Goal: Use online tool/utility

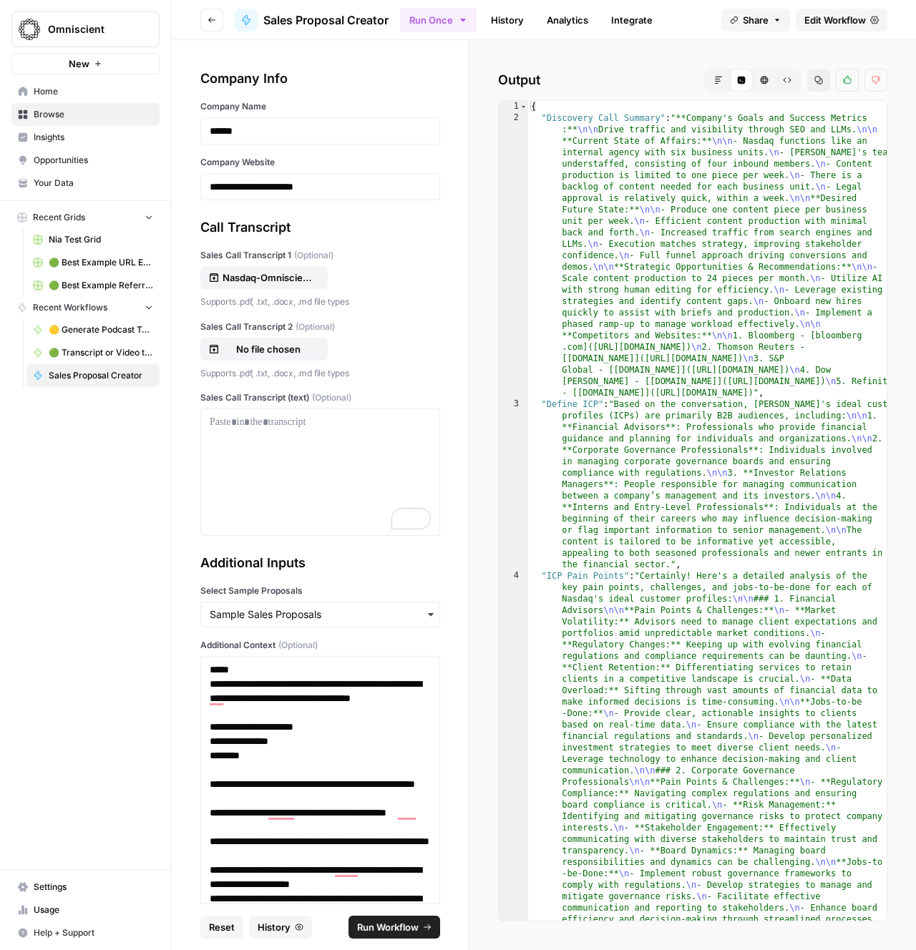
click at [639, 73] on h2 "Output Markdown Code Editor HTML Viewer Raw Output Copy Thumbs up Thumbs down" at bounding box center [692, 80] width 389 height 23
click at [645, 72] on h2 "Output Markdown Code Editor HTML Viewer Raw Output Copy Thumbs up Thumbs down" at bounding box center [692, 80] width 389 height 23
click at [661, 74] on h2 "Output Markdown Code Editor HTML Viewer Raw Output Copy Thumbs up Thumbs down" at bounding box center [692, 80] width 389 height 23
